Goal: Use online tool/utility: Utilize a website feature to perform a specific function

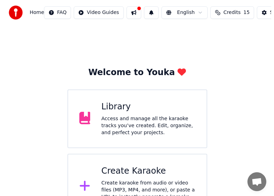
scroll to position [23, 0]
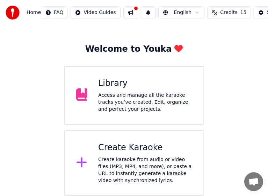
click at [135, 161] on div "Create karaoke from audio or video files (MP3, MP4, and more), or paste a URL t…" at bounding box center [145, 170] width 94 height 28
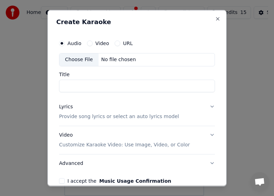
click at [83, 59] on div "Choose File" at bounding box center [78, 59] width 39 height 13
type input "**********"
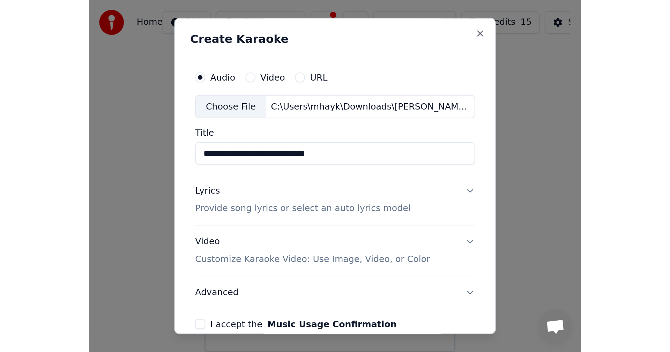
scroll to position [0, 0]
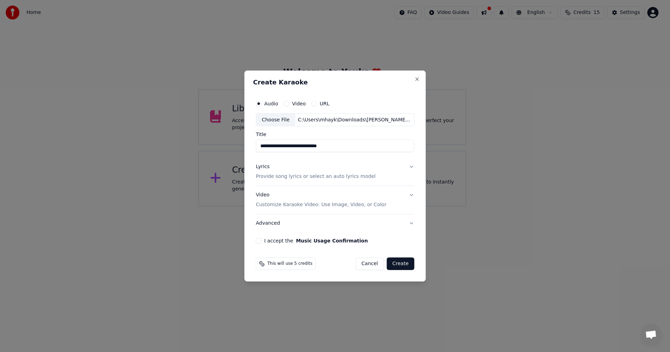
click at [273, 177] on p "Provide song lyrics or select an auto lyrics model" at bounding box center [316, 176] width 120 height 7
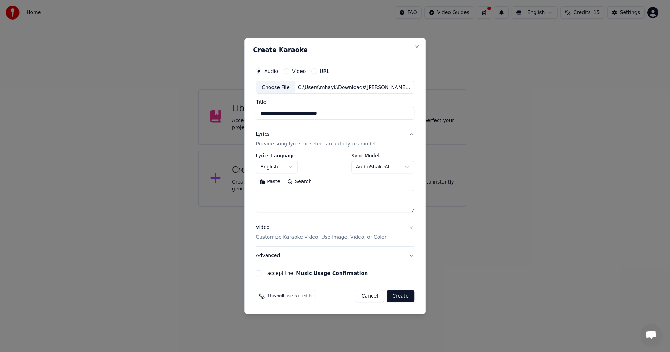
click at [273, 145] on p "Provide song lyrics or select an auto lyrics model" at bounding box center [316, 144] width 120 height 7
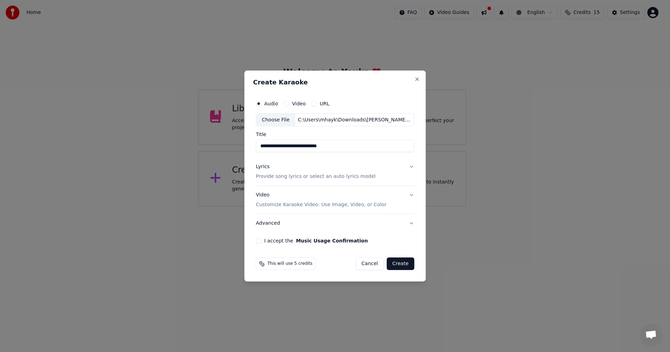
click at [273, 177] on p "Provide song lyrics or select an auto lyrics model" at bounding box center [316, 176] width 120 height 7
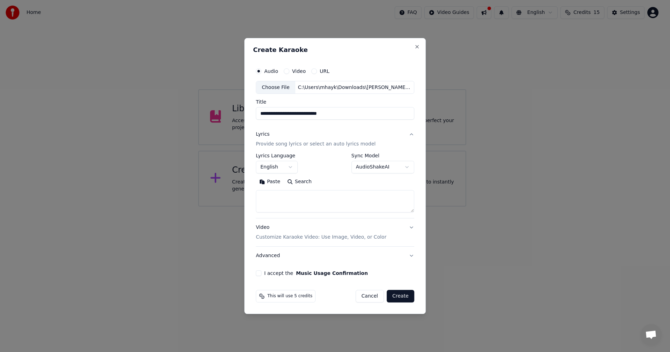
click at [273, 195] on textarea at bounding box center [335, 201] width 158 height 22
paste textarea "**********"
click at [273, 195] on textarea at bounding box center [334, 201] width 156 height 22
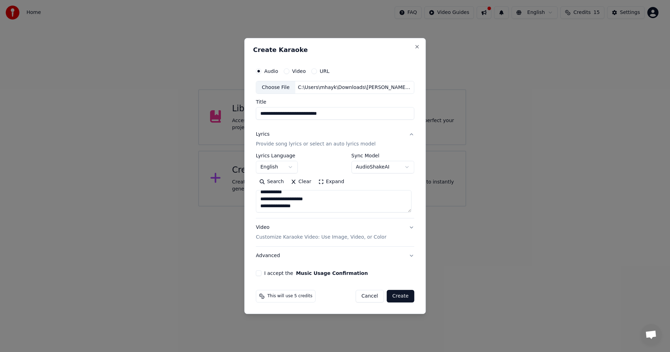
click at [273, 195] on textarea at bounding box center [334, 201] width 156 height 22
type textarea "**********"
select select
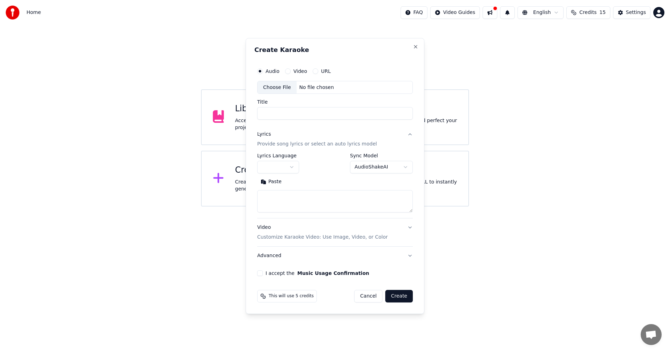
scroll to position [0, 0]
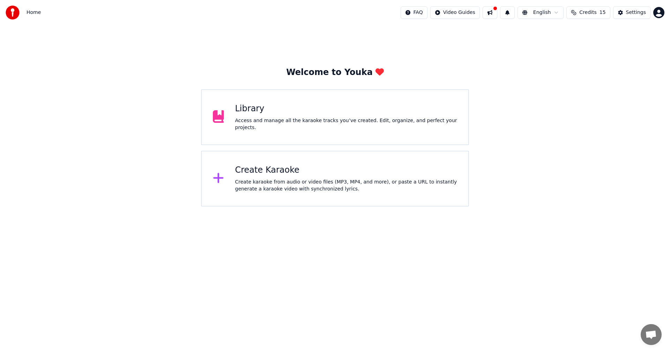
click at [273, 184] on div "Create karaoke from audio or video files (MP3, MP4, and more), or paste a URL t…" at bounding box center [346, 186] width 222 height 14
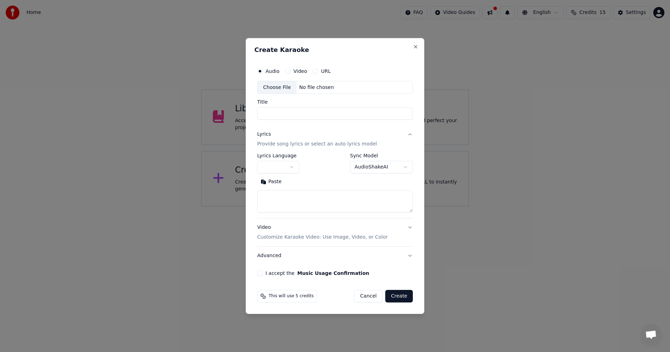
click at [273, 89] on div "Choose File" at bounding box center [276, 87] width 39 height 13
type input "**********"
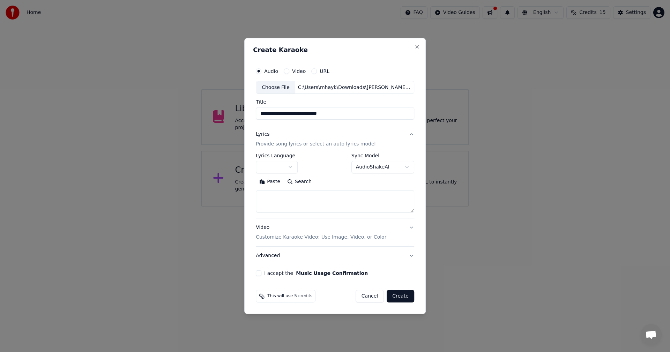
click at [273, 195] on textarea at bounding box center [335, 201] width 158 height 22
paste textarea "**********"
type textarea "**********"
click at [273, 195] on p "Customize Karaoke Video: Use Image, Video, or Color" at bounding box center [321, 237] width 130 height 7
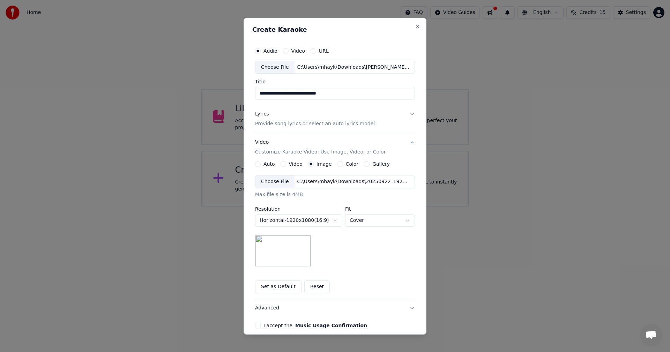
click at [273, 182] on div "Choose File" at bounding box center [274, 181] width 39 height 13
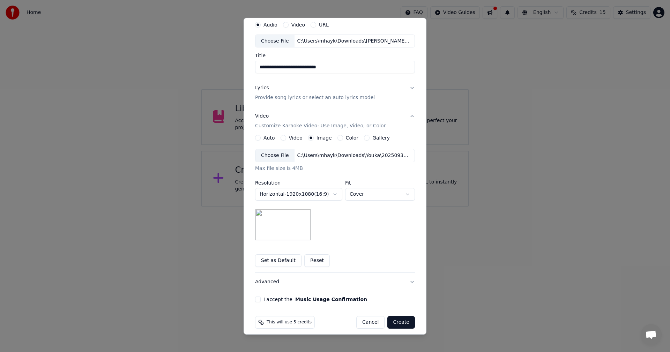
scroll to position [32, 0]
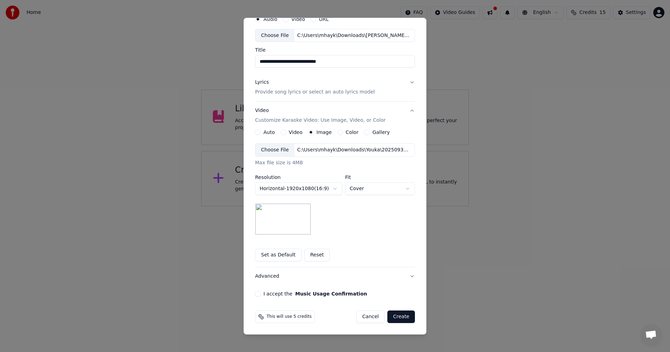
click at [258, 195] on div "I accept the Music Usage Confirmation" at bounding box center [335, 294] width 160 height 6
click at [273, 195] on button "Create" at bounding box center [401, 317] width 28 height 13
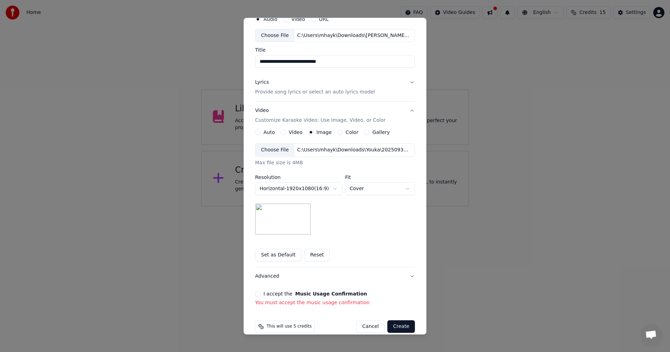
click at [257, 195] on button "I accept the Music Usage Confirmation" at bounding box center [258, 294] width 6 height 6
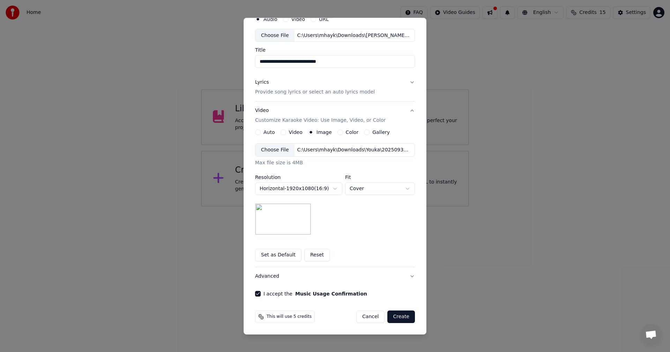
click at [273, 195] on button "Create" at bounding box center [401, 317] width 28 height 13
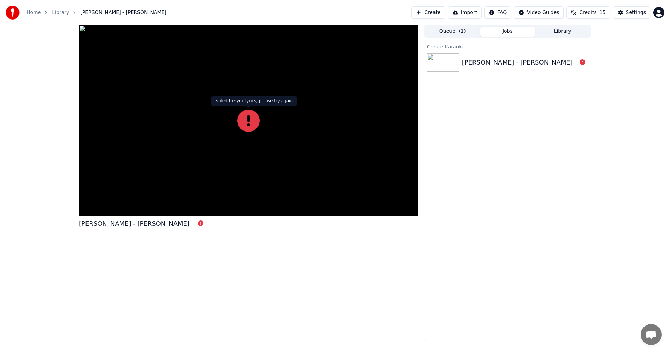
click at [253, 122] on icon at bounding box center [248, 121] width 22 height 22
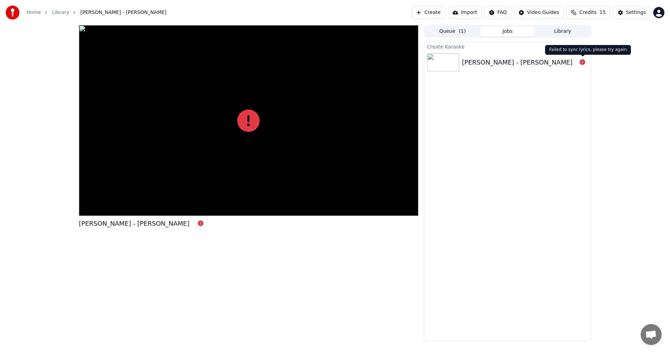
click at [273, 62] on div "[PERSON_NAME] - [PERSON_NAME]" at bounding box center [519, 63] width 115 height 10
click at [273, 64] on icon at bounding box center [583, 62] width 6 height 6
click at [273, 15] on button "Create" at bounding box center [428, 12] width 34 height 13
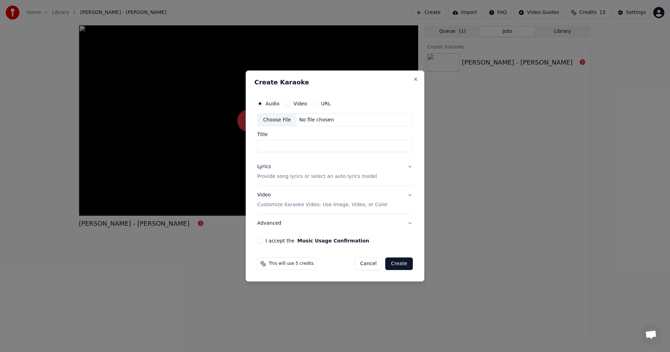
click at [273, 121] on div "Choose File" at bounding box center [276, 120] width 39 height 13
type input "**********"
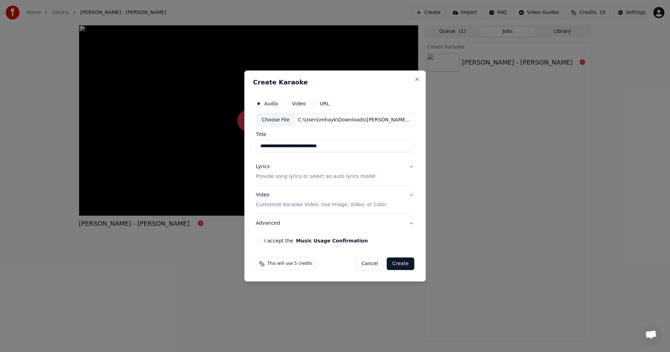
click at [273, 177] on p "Provide song lyrics or select an auto lyrics model" at bounding box center [316, 176] width 120 height 7
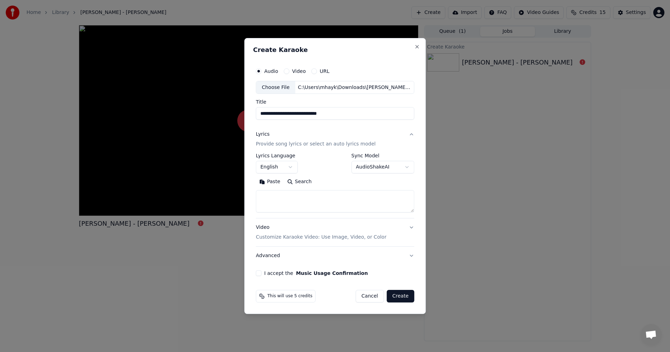
click at [273, 195] on textarea at bounding box center [335, 201] width 158 height 22
paste textarea "**********"
type textarea "**********"
click at [273, 195] on p "Customize Karaoke Video: Use Image, Video, or Color" at bounding box center [321, 237] width 130 height 7
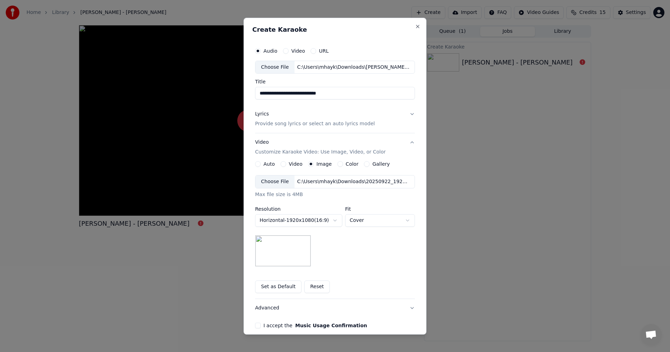
click at [268, 187] on div "Choose File" at bounding box center [274, 181] width 39 height 13
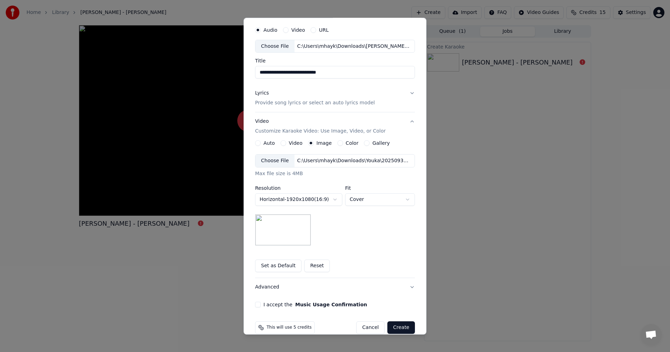
scroll to position [32, 0]
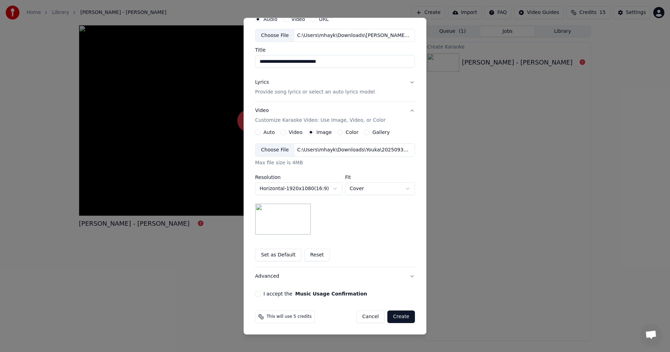
click at [255, 195] on button "I accept the Music Usage Confirmation" at bounding box center [258, 294] width 6 height 6
click at [273, 195] on button "Create" at bounding box center [401, 317] width 28 height 13
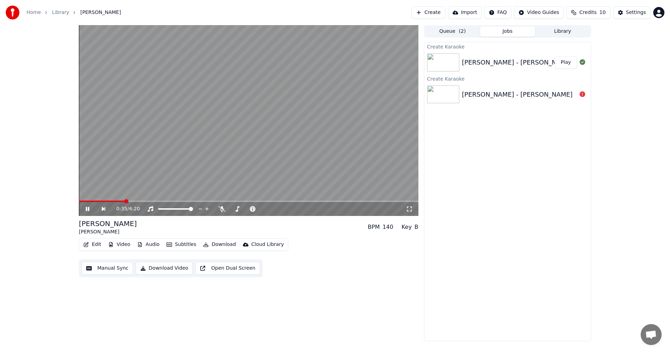
click at [89, 195] on icon at bounding box center [92, 209] width 16 height 6
click at [111, 195] on button "Manual Sync" at bounding box center [107, 268] width 51 height 13
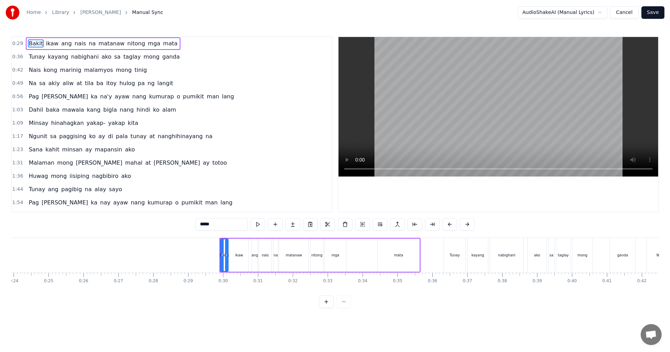
scroll to position [0, 800]
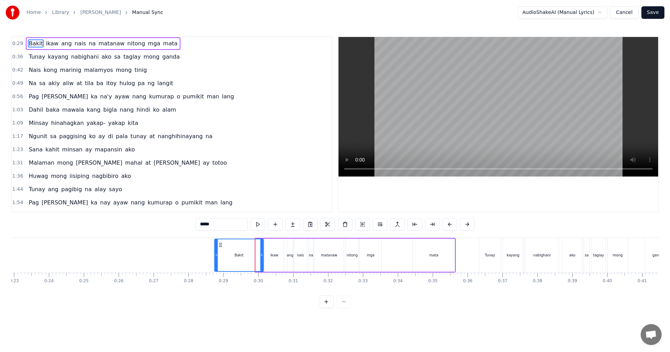
drag, startPoint x: 256, startPoint y: 259, endPoint x: 215, endPoint y: 262, distance: 41.3
click at [215, 195] on div at bounding box center [216, 255] width 3 height 32
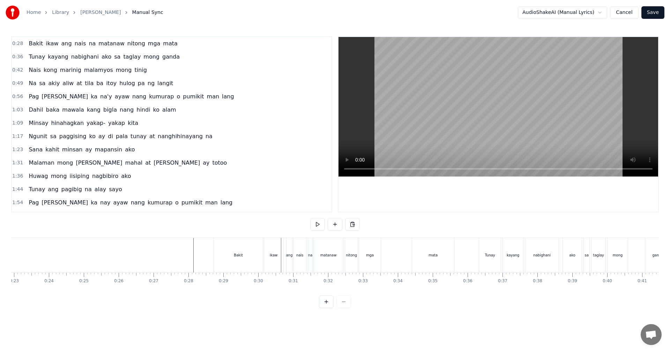
click at [219, 195] on div "Bakit" at bounding box center [238, 255] width 49 height 35
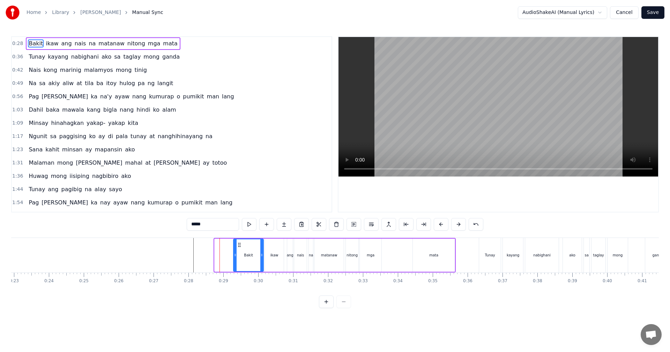
drag, startPoint x: 216, startPoint y: 253, endPoint x: 235, endPoint y: 254, distance: 18.9
click at [235, 195] on icon at bounding box center [235, 255] width 3 height 6
click at [273, 13] on button "Save" at bounding box center [652, 12] width 23 height 13
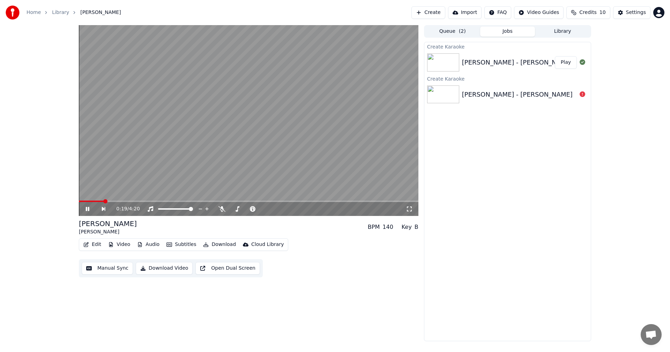
click at [103, 195] on span at bounding box center [248, 201] width 339 height 1
click at [89, 195] on icon at bounding box center [87, 209] width 3 height 4
click at [109, 195] on button "Manual Sync" at bounding box center [107, 268] width 51 height 13
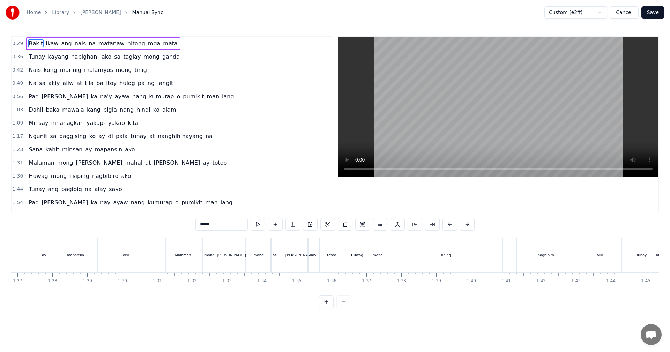
scroll to position [0, 3064]
click at [273, 195] on div "Huwag" at bounding box center [322, 255] width 28 height 35
type input "*****"
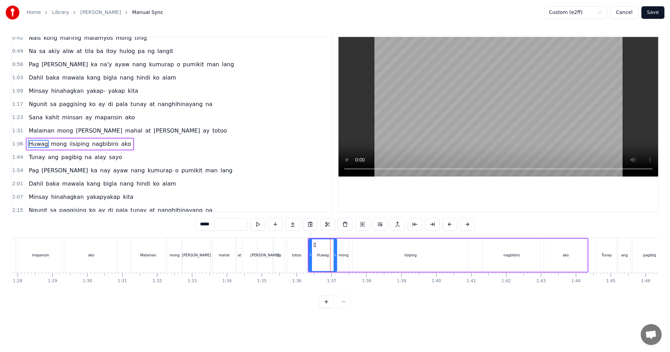
scroll to position [52, 0]
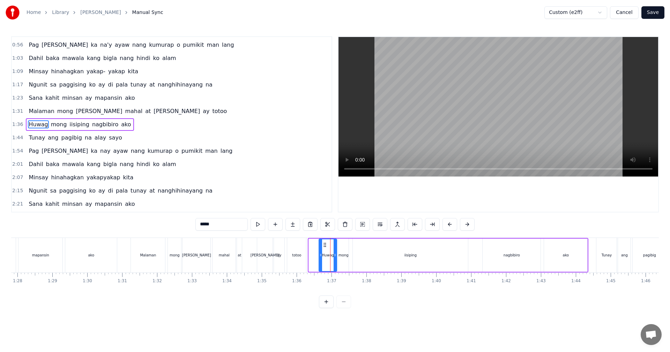
drag, startPoint x: 310, startPoint y: 261, endPoint x: 320, endPoint y: 261, distance: 10.1
click at [273, 195] on div at bounding box center [320, 255] width 3 height 32
click at [273, 15] on button "Save" at bounding box center [652, 12] width 23 height 13
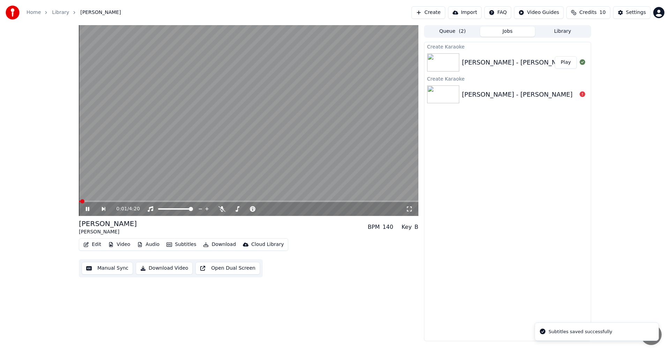
click at [198, 195] on span at bounding box center [248, 201] width 339 height 1
click at [179, 195] on button "Subtitles" at bounding box center [181, 245] width 35 height 10
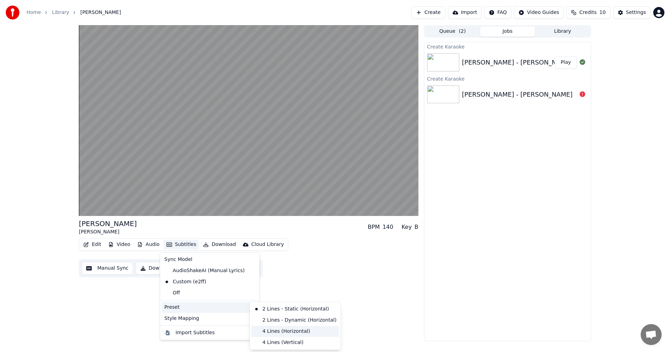
click at [273, 195] on div "4 Lines (Horizontal)" at bounding box center [295, 331] width 88 height 11
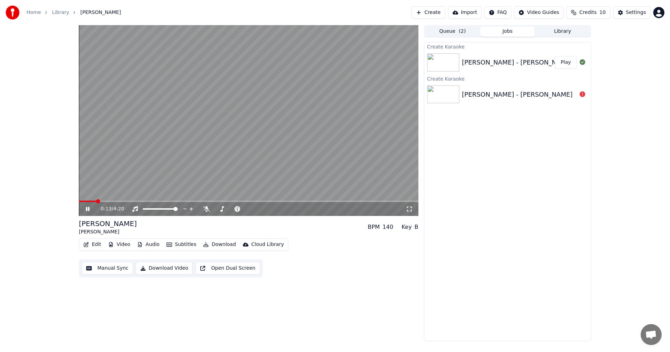
click at [112, 195] on span at bounding box center [248, 201] width 339 height 1
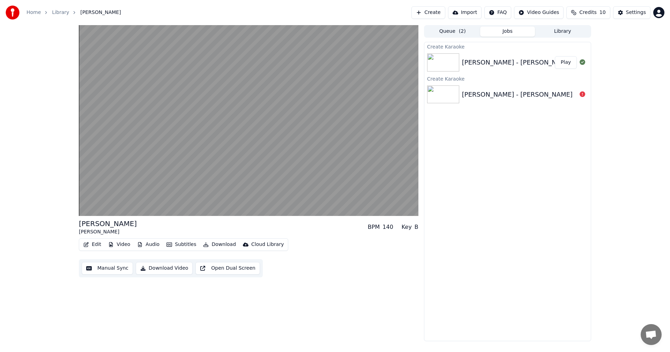
click at [163, 195] on button "Download Video" at bounding box center [164, 268] width 57 height 13
